Goal: Information Seeking & Learning: Compare options

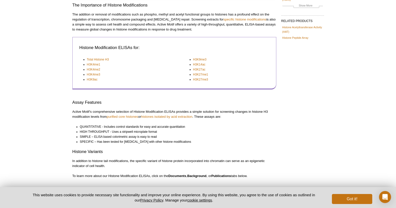
scroll to position [75, 0]
click at [95, 64] on link "H3K4me1" at bounding box center [93, 64] width 13 height 5
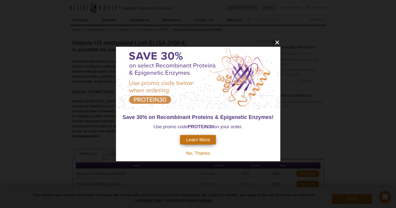
click at [202, 153] on span "No, Thanks" at bounding box center [198, 153] width 24 height 5
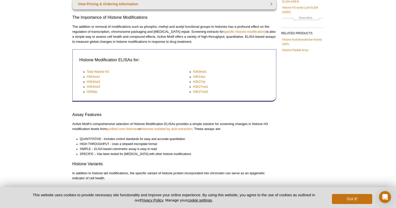
scroll to position [68, 0]
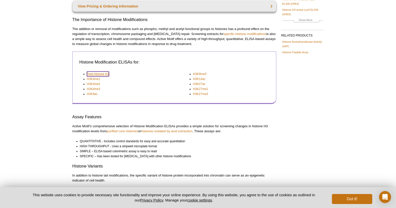
click at [100, 73] on link "Total Histone H3" at bounding box center [98, 74] width 22 height 5
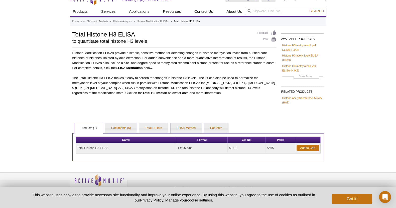
scroll to position [9, 0]
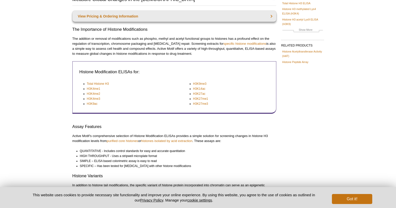
scroll to position [66, 0]
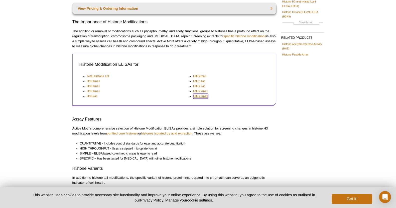
click at [201, 97] on link "H3K27me3" at bounding box center [200, 96] width 15 height 5
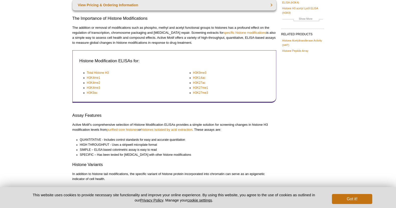
scroll to position [67, 0]
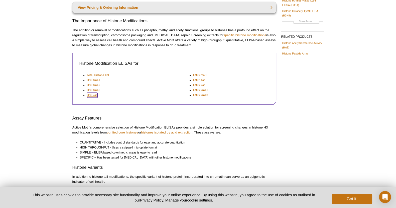
click at [94, 95] on link "H3K9ac" at bounding box center [92, 95] width 11 height 5
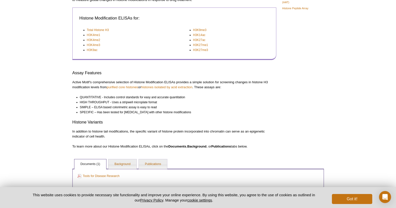
scroll to position [105, 0]
